Goal: Navigation & Orientation: Find specific page/section

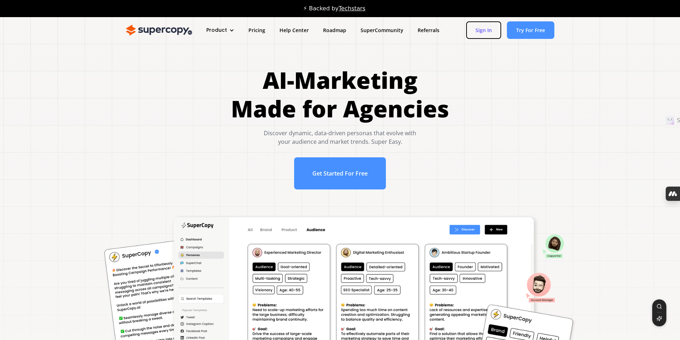
click at [489, 29] on link "Sign In" at bounding box center [483, 29] width 35 height 17
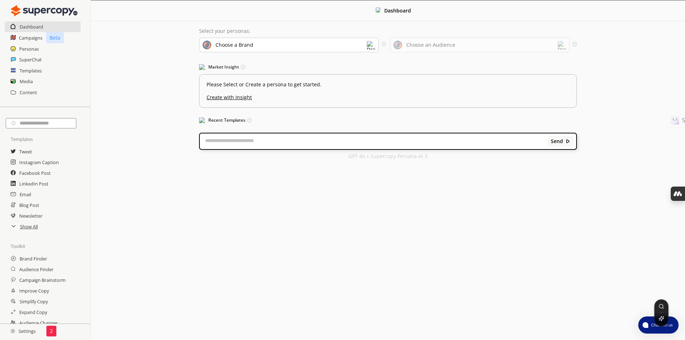
click at [15, 333] on h2 "Settings" at bounding box center [23, 331] width 46 height 14
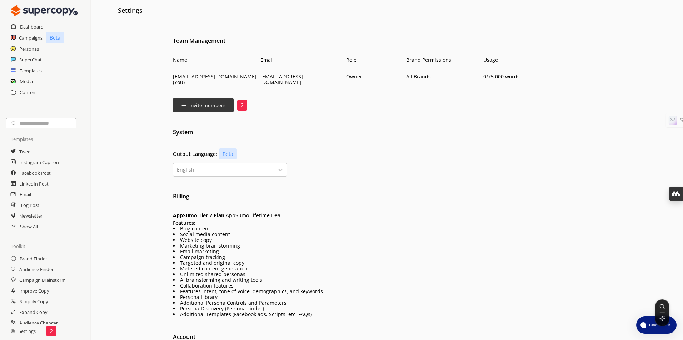
click at [353, 243] on li "Marketing brainstorming" at bounding box center [387, 246] width 428 height 6
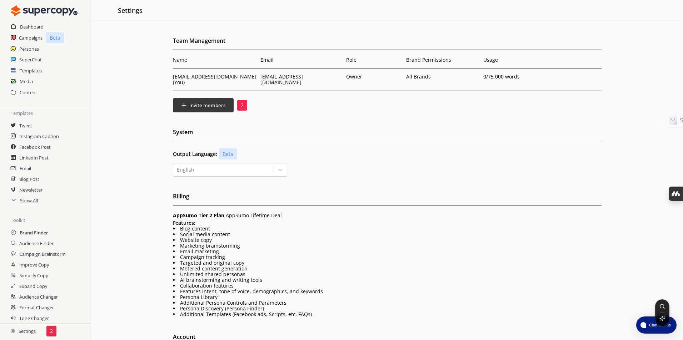
click at [43, 232] on h2 "Brand Finder" at bounding box center [34, 232] width 29 height 11
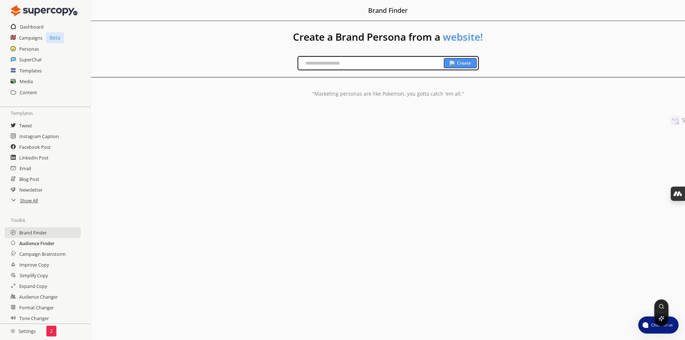
click at [42, 245] on h2 "Audience Finder" at bounding box center [36, 243] width 35 height 11
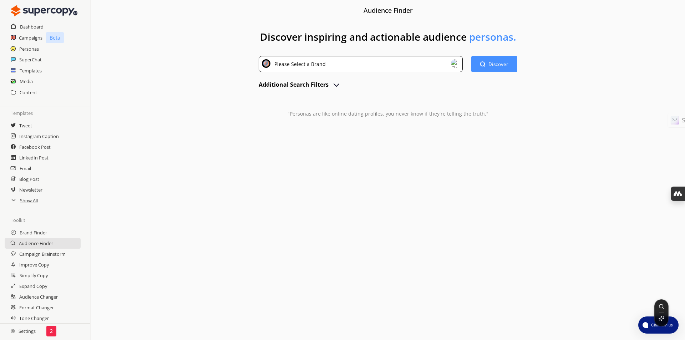
click at [448, 62] on div "Please Select a Brand" at bounding box center [361, 64] width 204 height 16
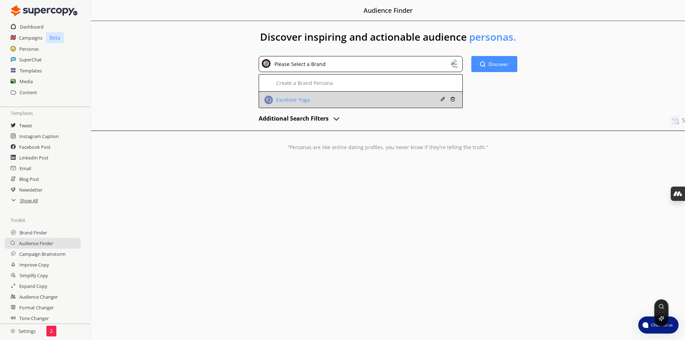
click at [287, 98] on div "Excelsior Yoga" at bounding box center [293, 100] width 36 height 6
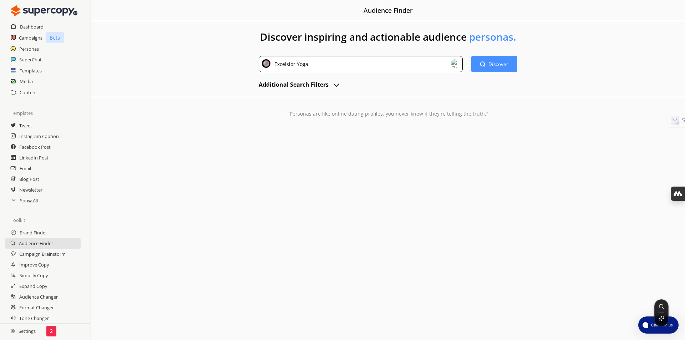
click at [288, 66] on div "Excelsior Yoga" at bounding box center [290, 64] width 36 height 10
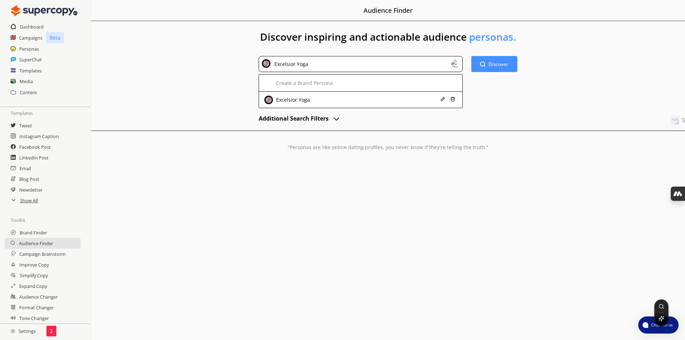
click at [494, 95] on div "Discover Discover" at bounding box center [495, 82] width 46 height 52
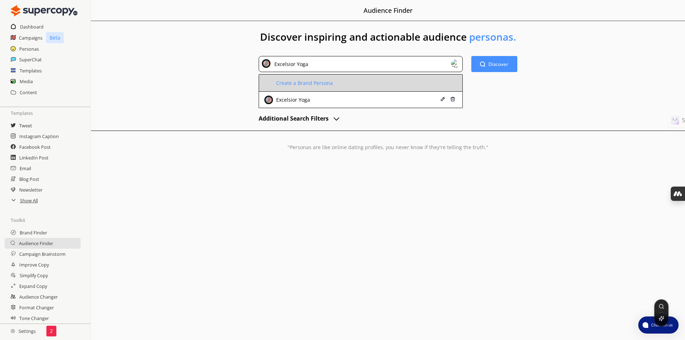
click at [341, 81] on li "Create a Brand Persona" at bounding box center [360, 83] width 203 height 17
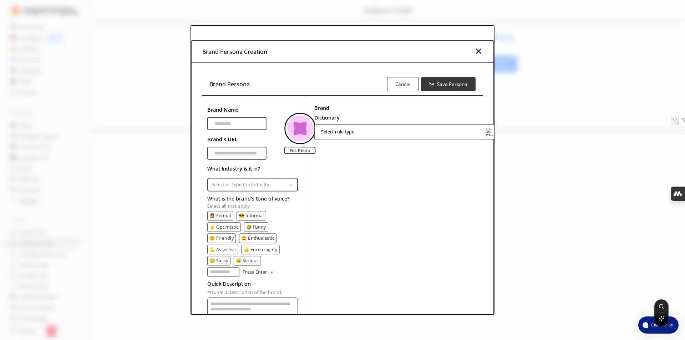
drag, startPoint x: 476, startPoint y: 59, endPoint x: 487, endPoint y: 57, distance: 10.6
click at [476, 60] on div "Brand Persona Creation" at bounding box center [343, 52] width 302 height 22
click at [478, 52] on img at bounding box center [478, 51] width 9 height 9
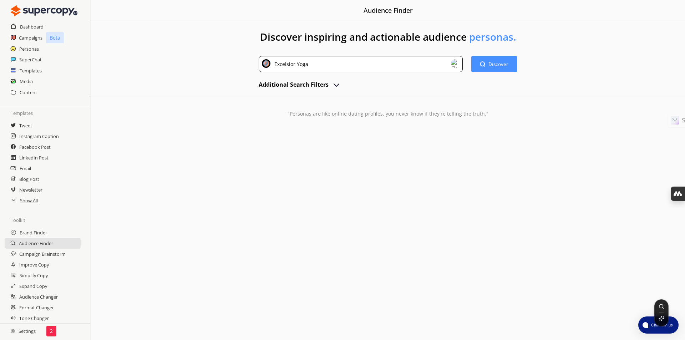
click at [456, 62] on img at bounding box center [455, 63] width 9 height 9
click at [202, 45] on h1 "Discover inspiring and actionable audience personas." at bounding box center [388, 38] width 594 height 35
click at [223, 70] on div "Discover inspiring and actionable audience personas. Excelsior Yoga Discover Di…" at bounding box center [388, 82] width 594 height 123
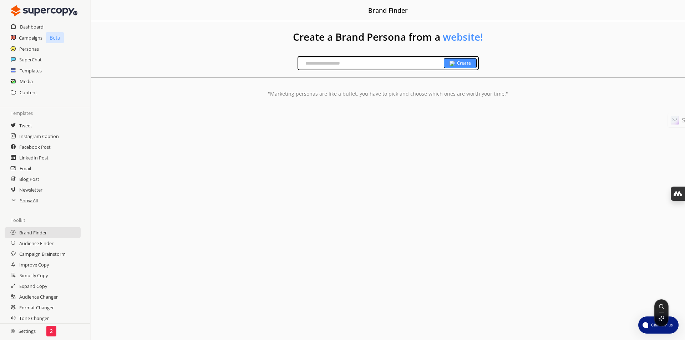
click at [461, 63] on b "Create" at bounding box center [464, 63] width 14 height 6
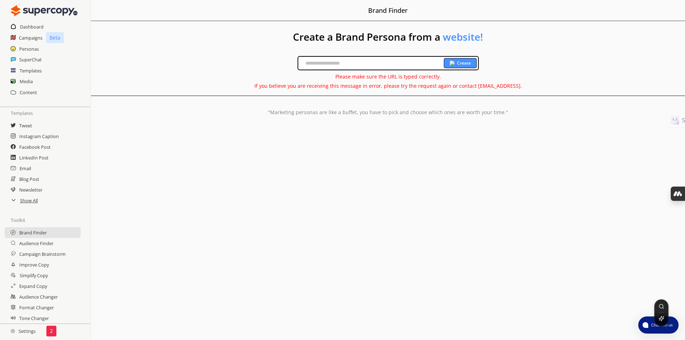
click at [175, 76] on div "Create Please make sure the URL is typed correctly. If you believe you are rece…" at bounding box center [388, 72] width 594 height 33
click at [51, 246] on h2 "Audience Finder" at bounding box center [36, 243] width 35 height 11
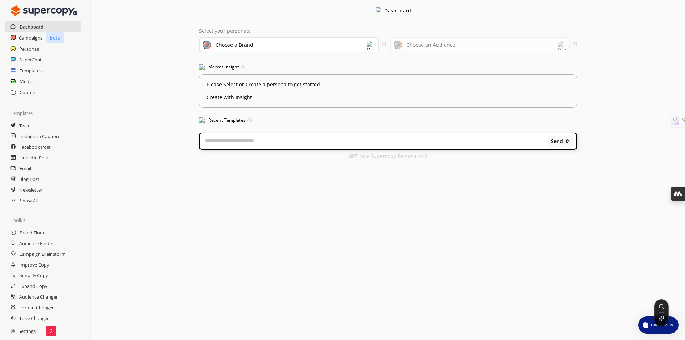
click at [30, 29] on h2 "Dashboard" at bounding box center [32, 26] width 24 height 11
click at [29, 42] on h2 "Campaigns" at bounding box center [31, 37] width 24 height 11
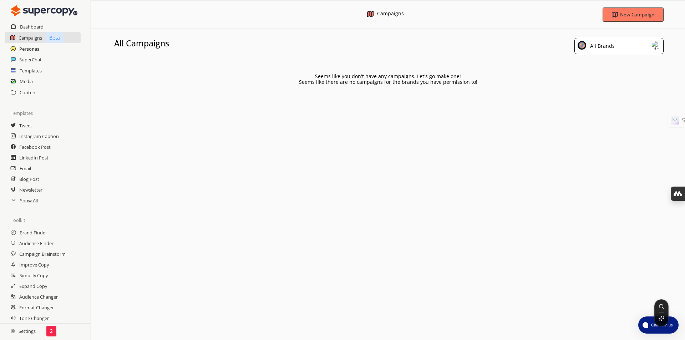
click at [26, 54] on h2 "Personas" at bounding box center [29, 49] width 20 height 11
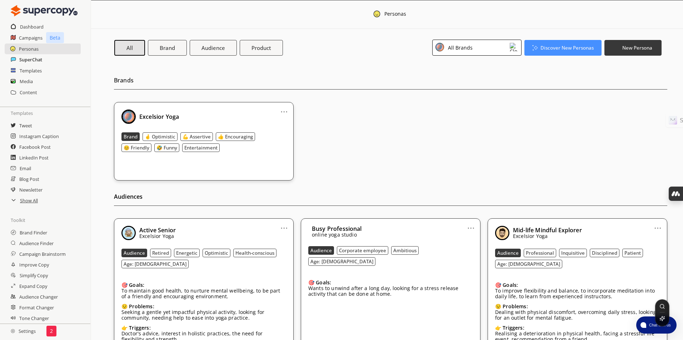
click at [34, 59] on h2 "SuperChat" at bounding box center [30, 59] width 23 height 11
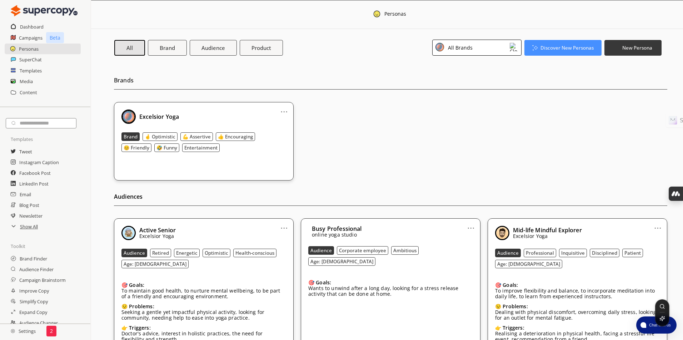
click at [17, 70] on div "Templates" at bounding box center [45, 70] width 90 height 11
click at [27, 74] on h2 "Templates" at bounding box center [31, 70] width 22 height 11
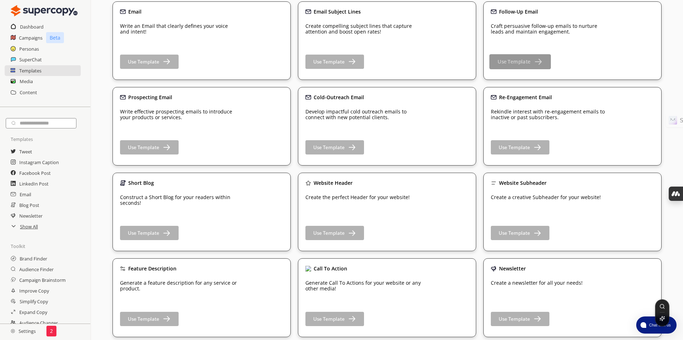
scroll to position [95, 0]
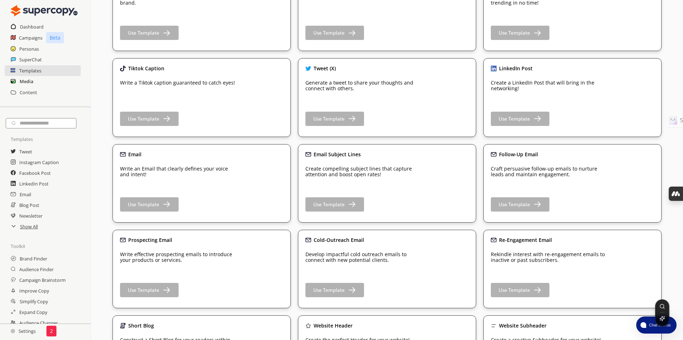
click at [26, 82] on h2 "Media" at bounding box center [27, 81] width 14 height 11
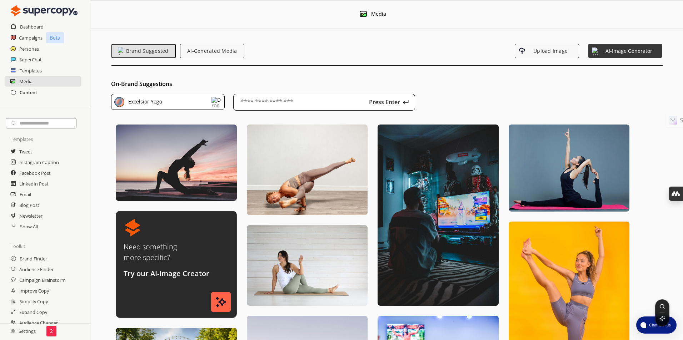
click at [27, 95] on h2 "Content" at bounding box center [28, 92] width 17 height 11
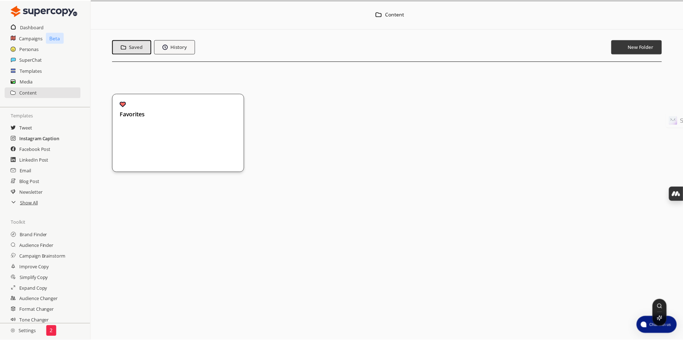
scroll to position [27, 0]
click at [31, 29] on h2 "Dashboard" at bounding box center [32, 26] width 24 height 11
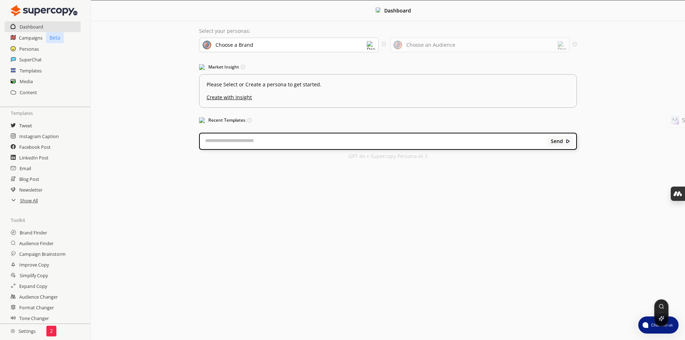
click at [35, 12] on img at bounding box center [44, 11] width 67 height 14
click at [15, 200] on icon at bounding box center [13, 201] width 3 height 2
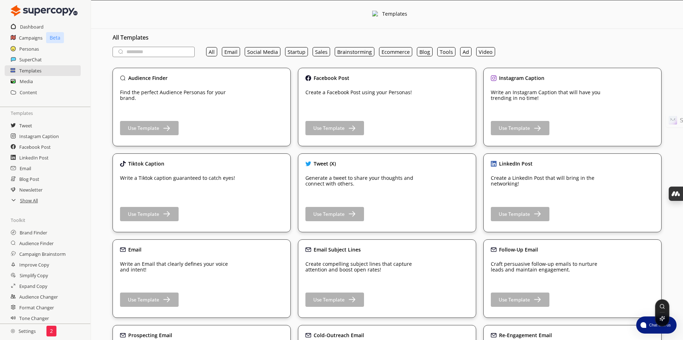
click at [15, 200] on icon at bounding box center [13, 201] width 3 height 2
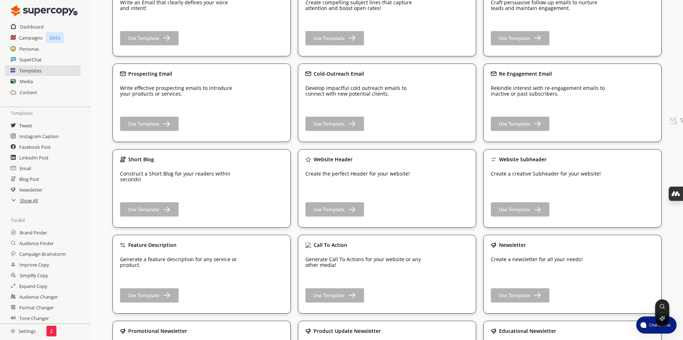
scroll to position [310, 0]
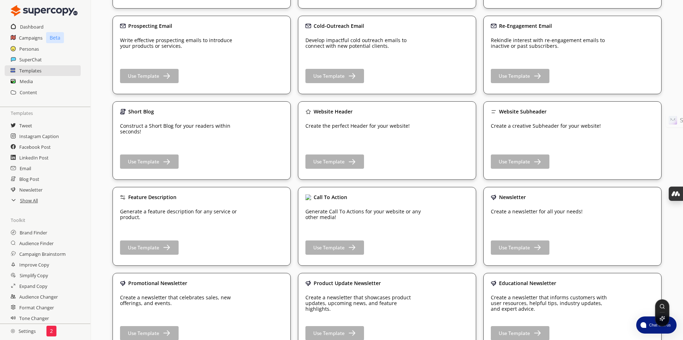
click at [50, 332] on p "2" at bounding box center [51, 331] width 3 height 6
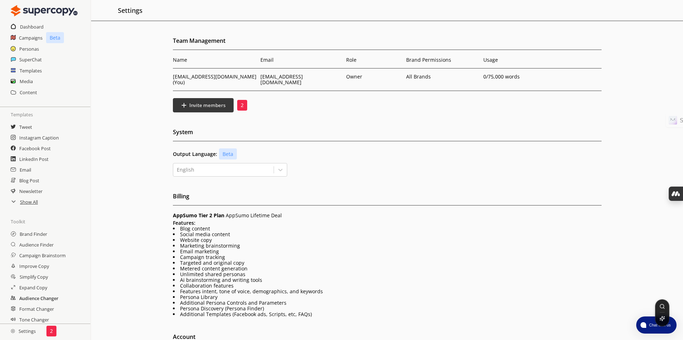
click at [47, 299] on h2 "Audience Changer" at bounding box center [38, 298] width 39 height 11
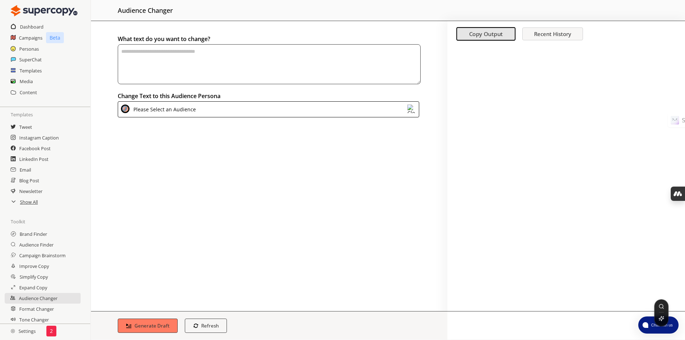
click at [410, 109] on img at bounding box center [412, 109] width 9 height 9
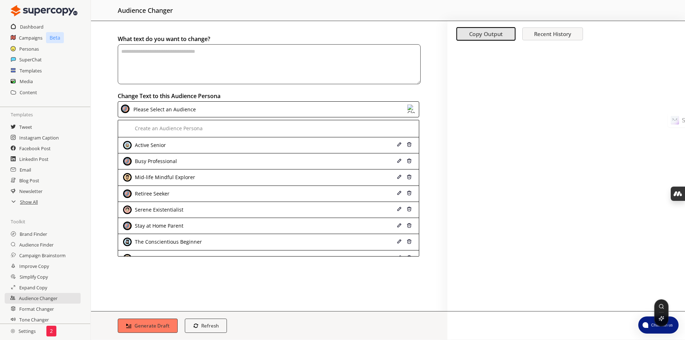
click at [466, 210] on div at bounding box center [567, 178] width 238 height 265
